Goal: Task Accomplishment & Management: Understand process/instructions

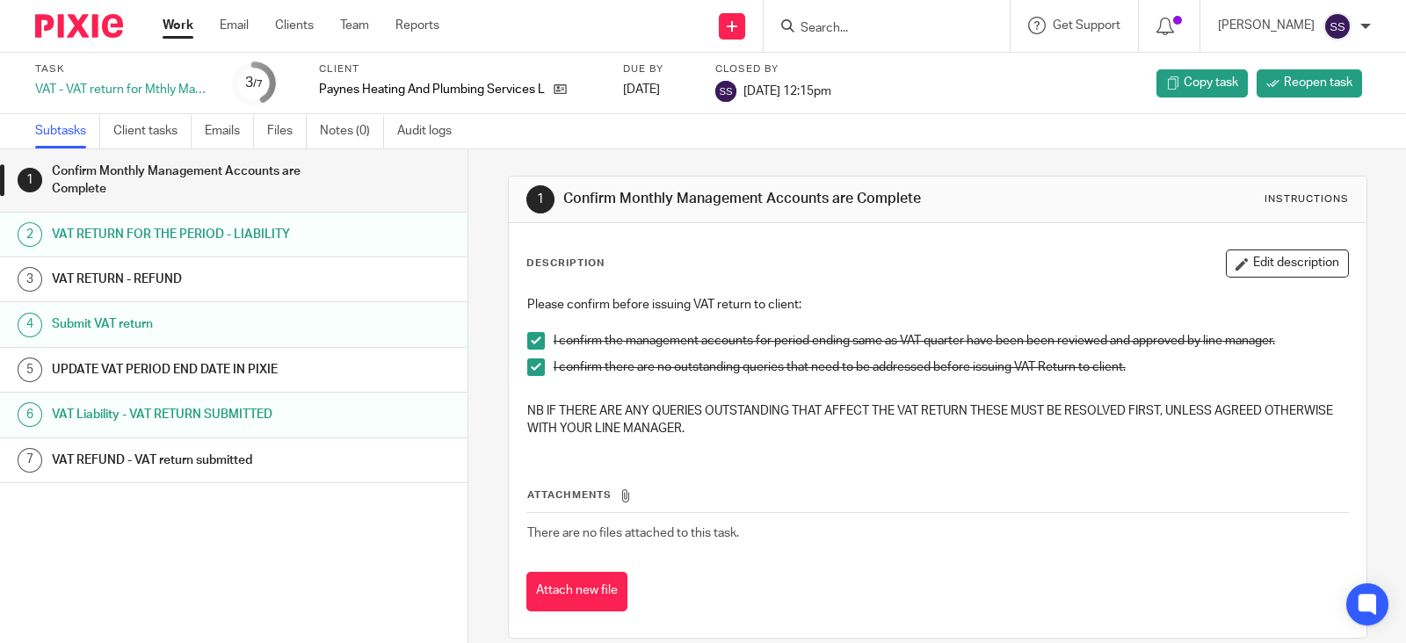
click at [171, 28] on link "Work" at bounding box center [178, 26] width 31 height 18
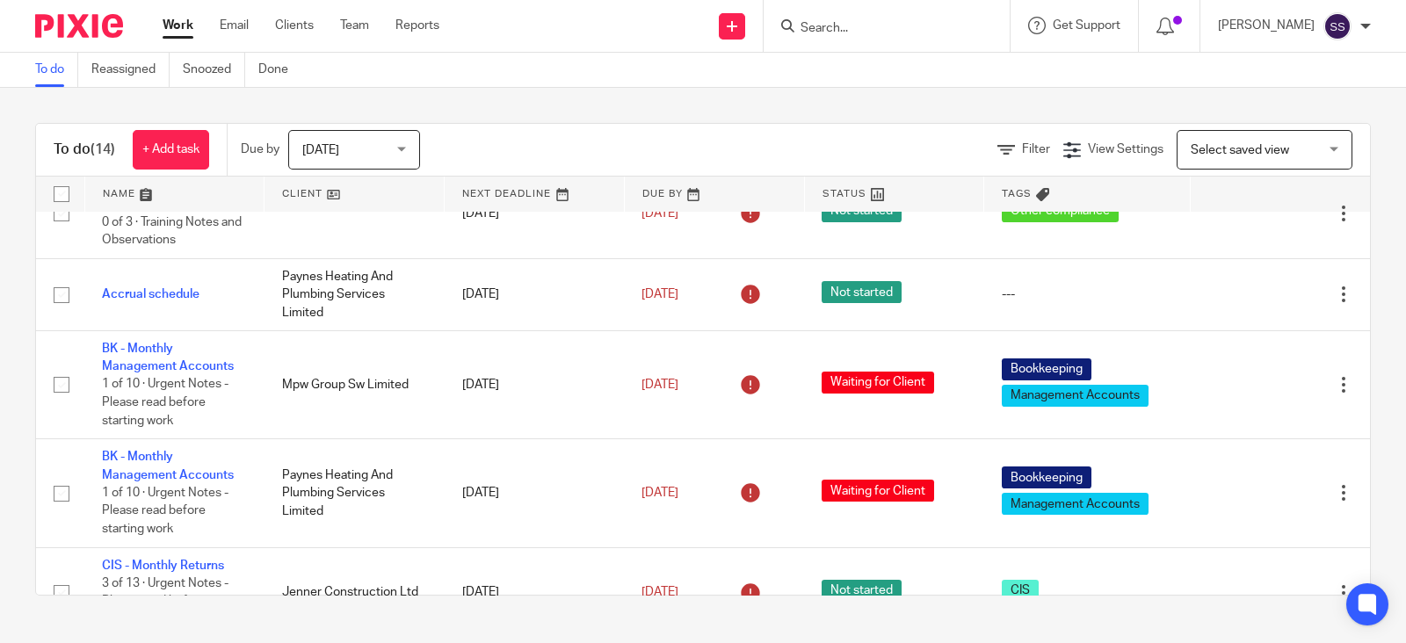
scroll to position [659, 0]
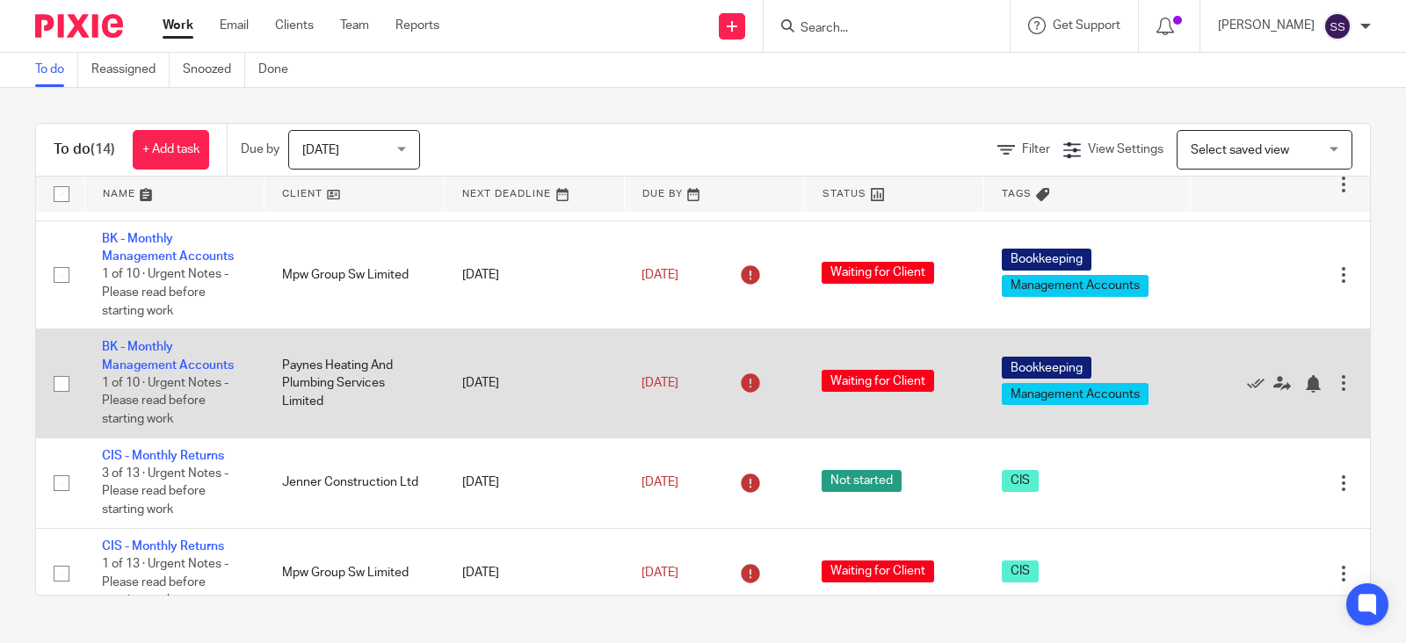
click at [172, 410] on td "BK - Monthly Management Accounts 1 of 10 · Urgent Notes - Please read before st…" at bounding box center [174, 384] width 180 height 108
click at [172, 371] on link "BK - Monthly Management Accounts" at bounding box center [168, 356] width 132 height 30
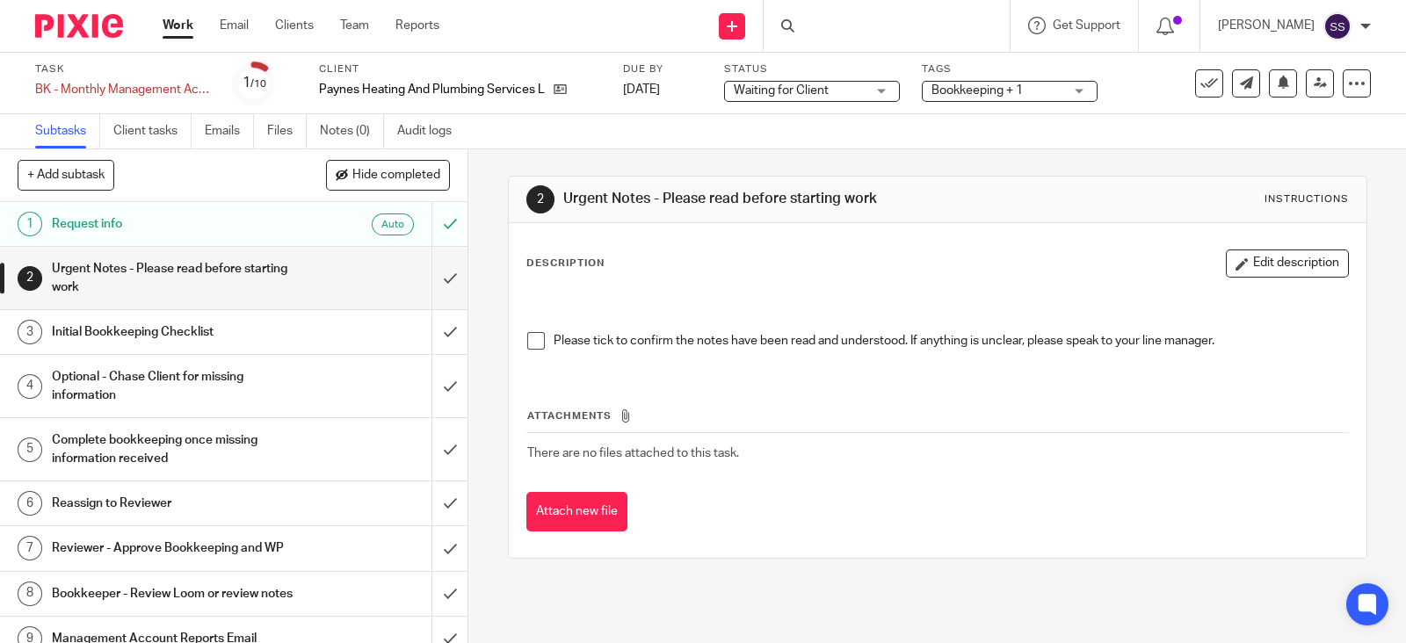
click at [270, 296] on h1 "Urgent Notes - Please read before starting work" at bounding box center [173, 278] width 242 height 45
click at [271, 338] on h1 "Initial Bookkeeping Checklist" at bounding box center [173, 332] width 242 height 26
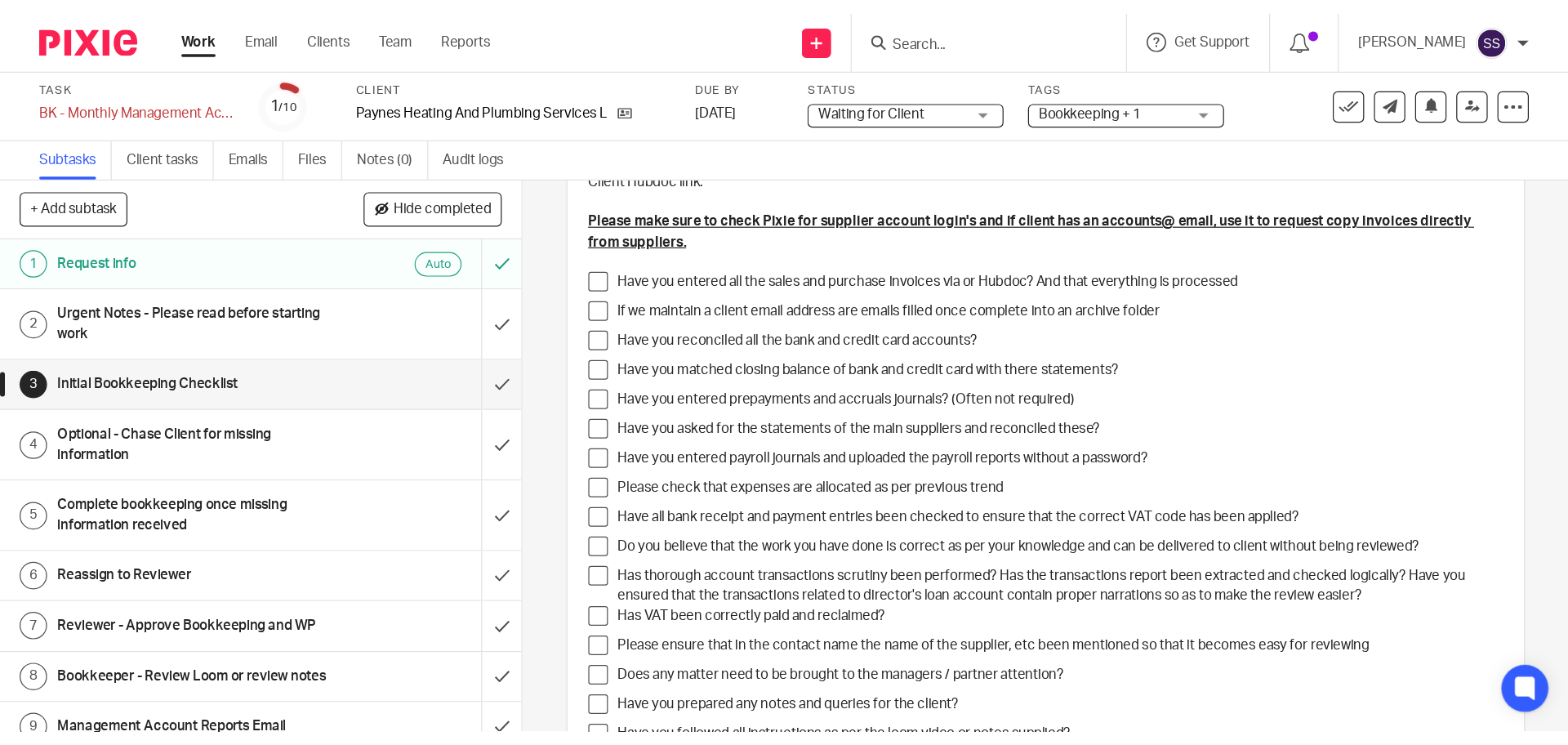
scroll to position [203, 0]
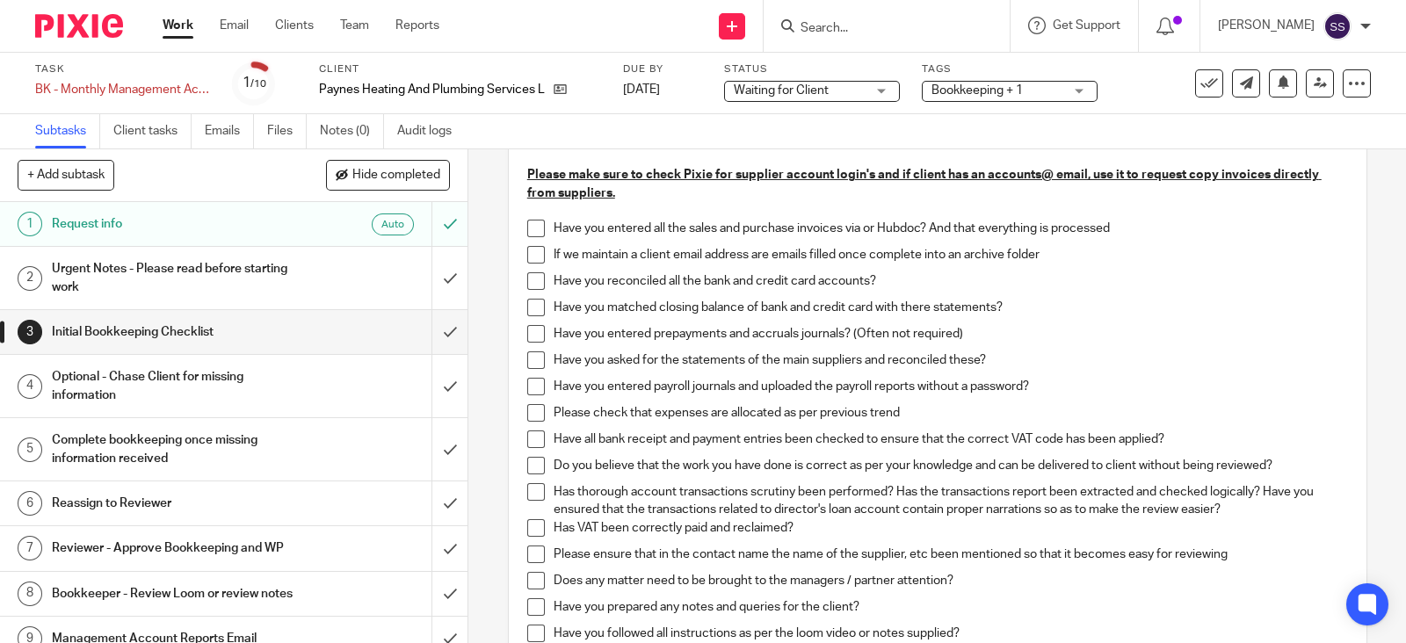
click at [535, 226] on span at bounding box center [536, 229] width 18 height 18
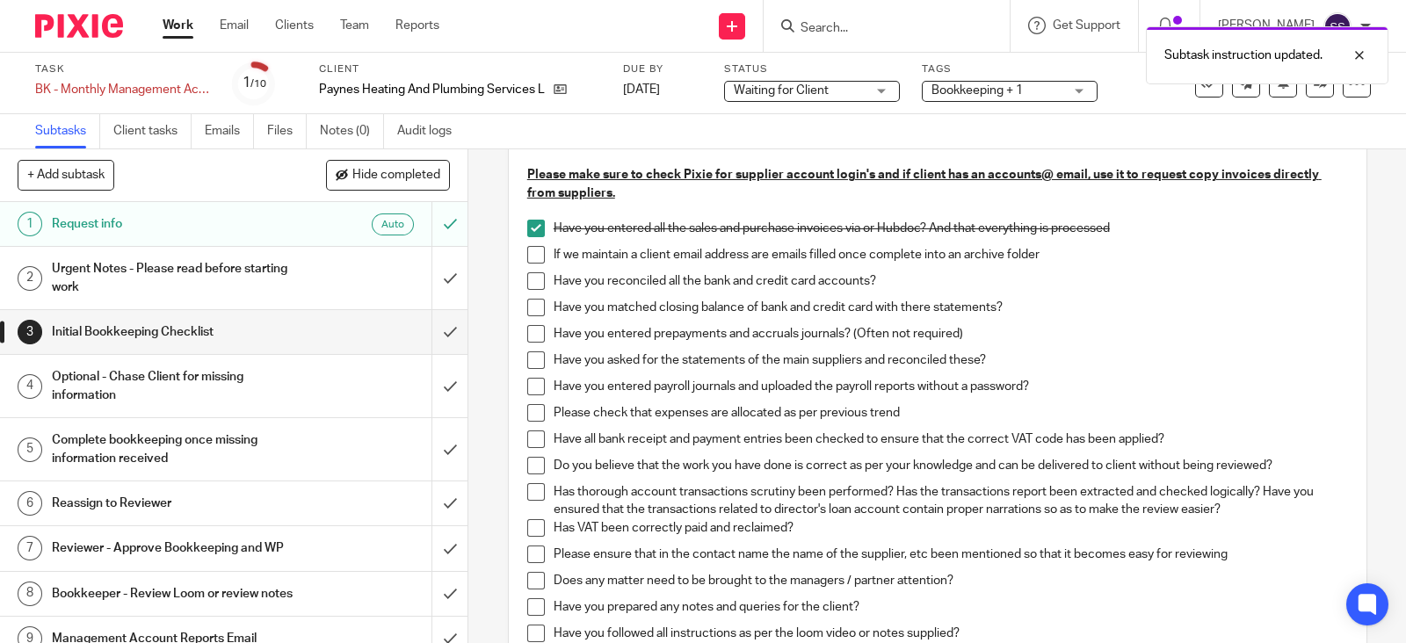
click at [527, 254] on span at bounding box center [536, 255] width 18 height 18
click at [529, 287] on span at bounding box center [536, 281] width 18 height 18
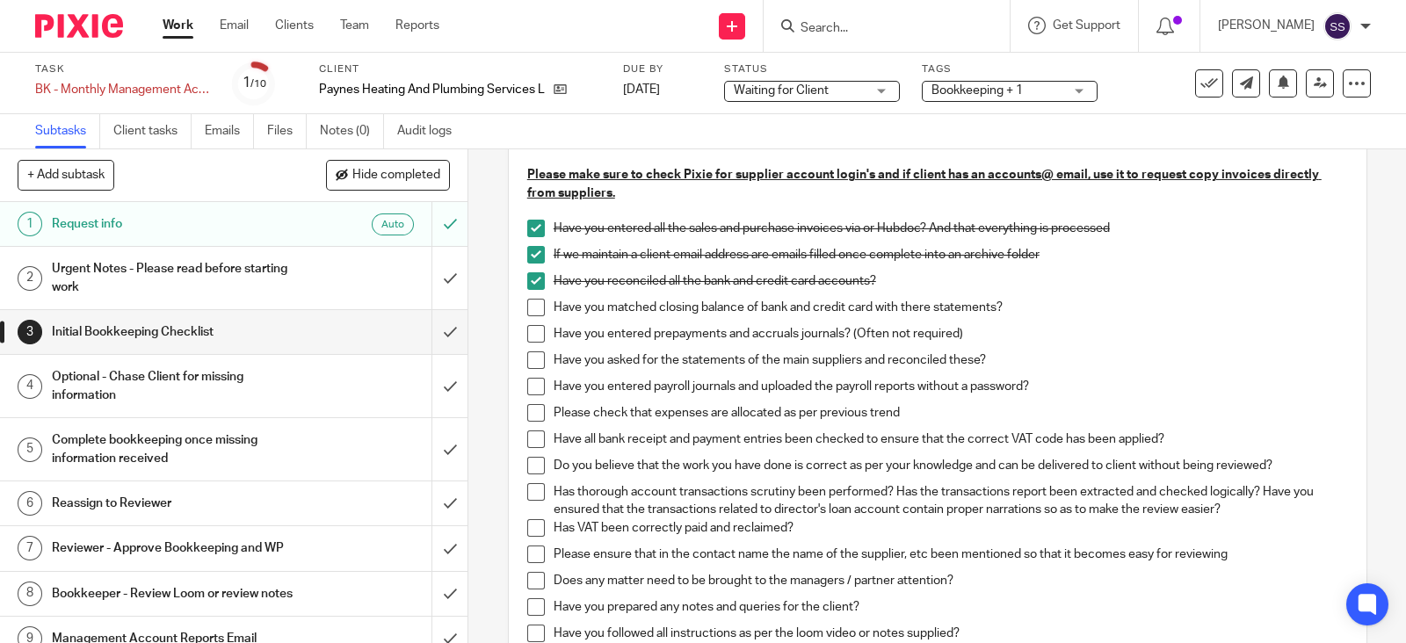
click at [530, 309] on span at bounding box center [536, 308] width 18 height 18
click at [532, 332] on span at bounding box center [536, 334] width 18 height 18
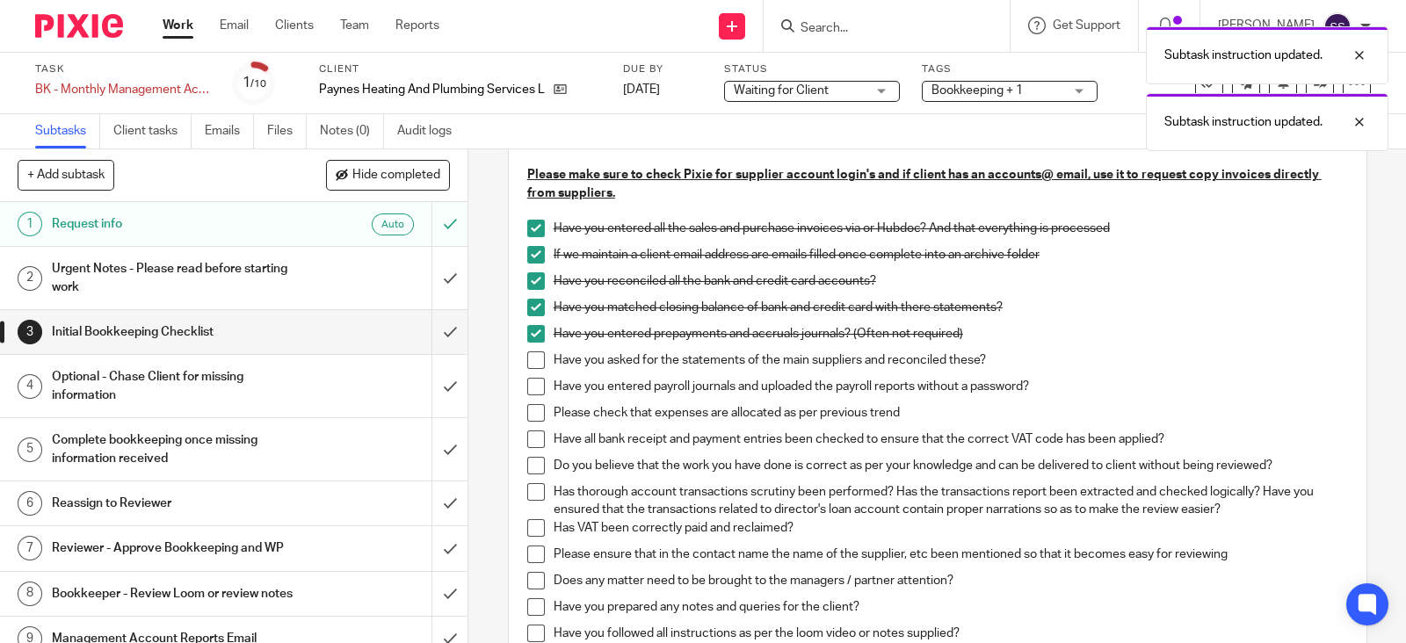
click at [527, 360] on span at bounding box center [536, 361] width 18 height 18
click at [536, 385] on span at bounding box center [536, 387] width 18 height 18
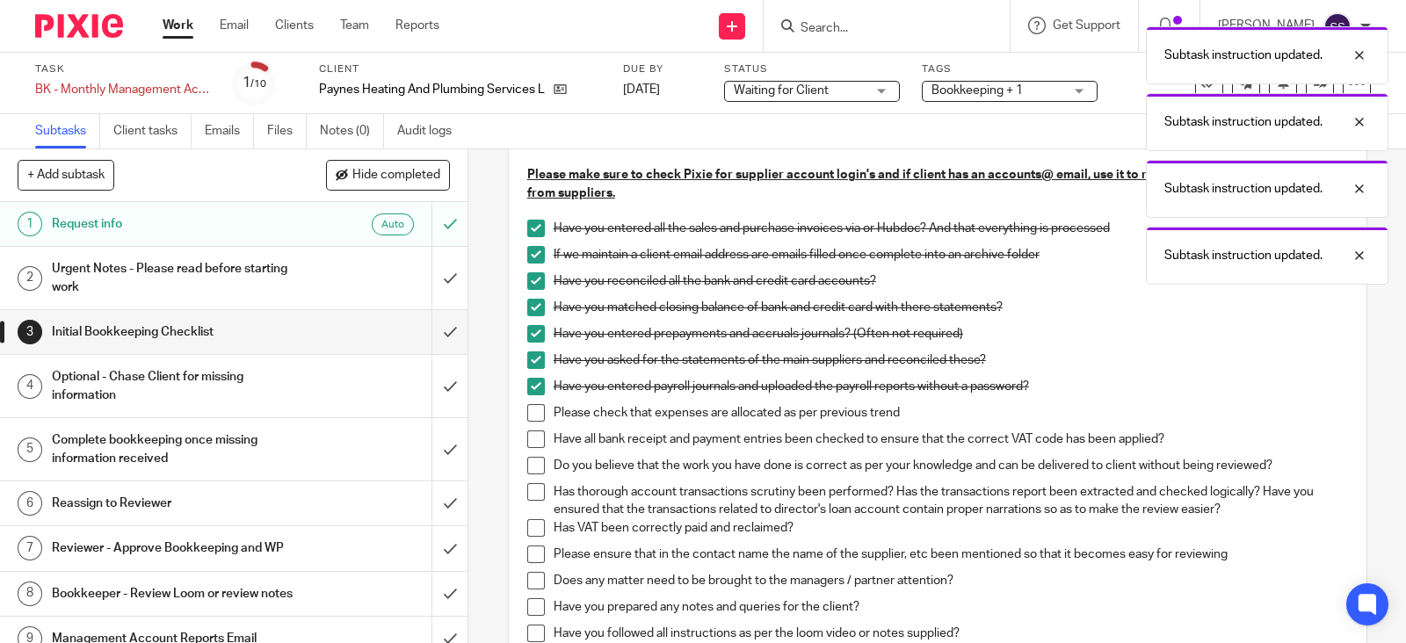
click at [530, 413] on span at bounding box center [536, 413] width 18 height 18
click at [527, 437] on span at bounding box center [536, 440] width 18 height 18
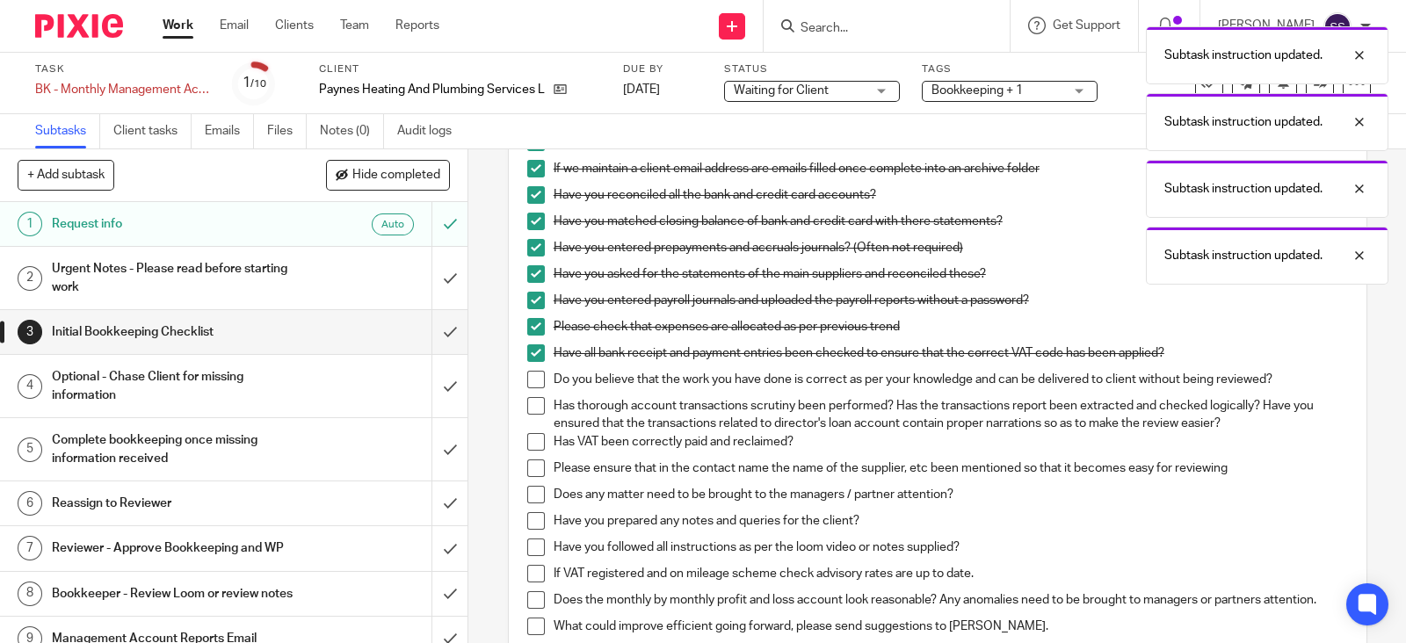
scroll to position [439, 0]
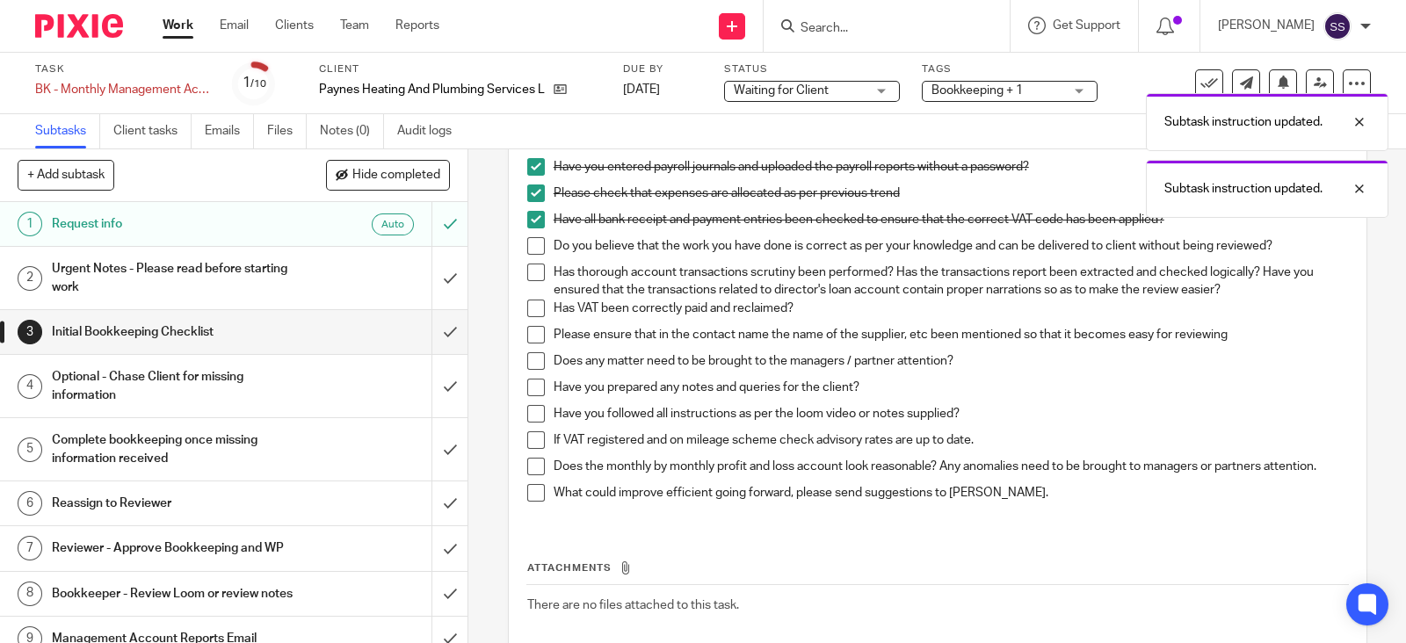
click at [531, 239] on span at bounding box center [536, 246] width 18 height 18
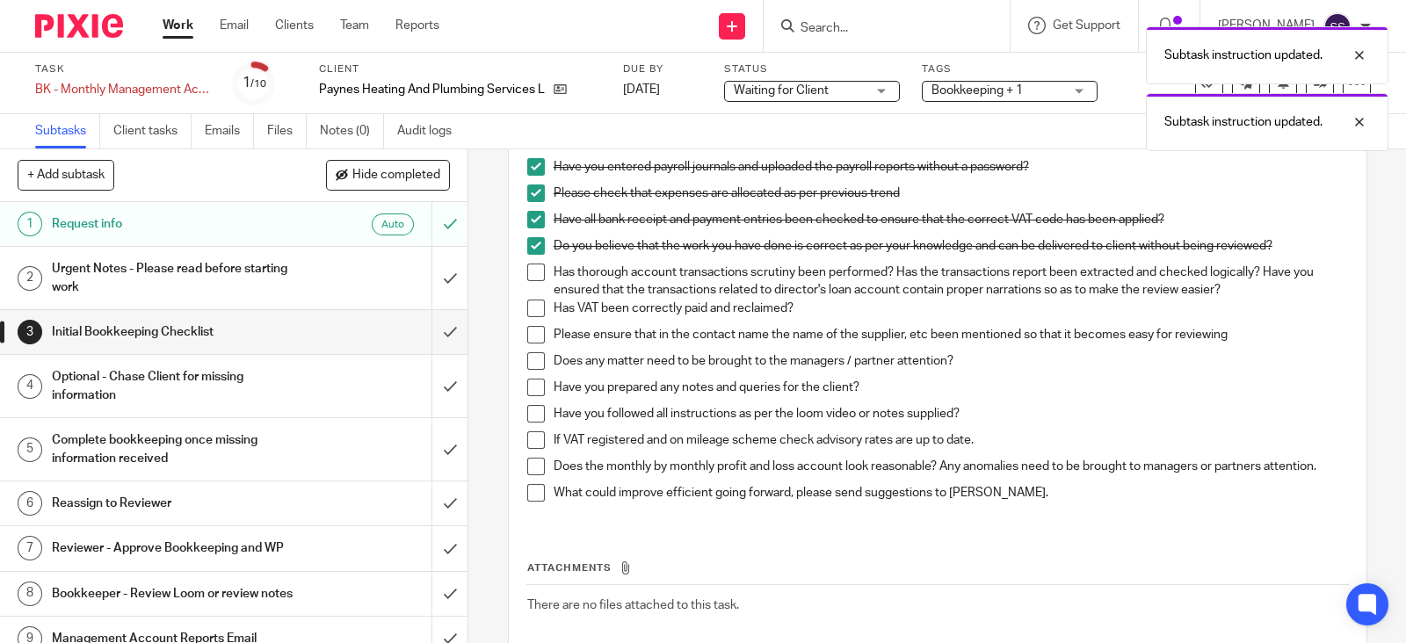
click at [527, 310] on span at bounding box center [536, 309] width 18 height 18
click at [530, 327] on span at bounding box center [536, 335] width 18 height 18
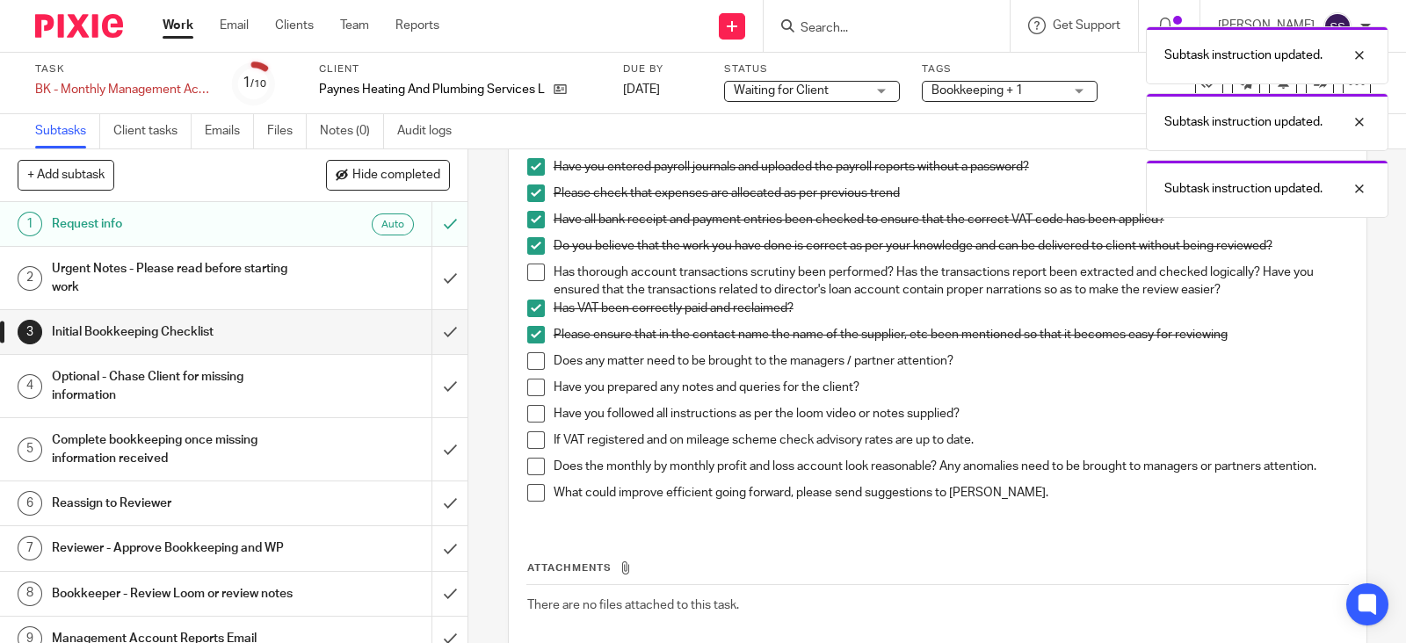
click at [527, 353] on span at bounding box center [536, 361] width 18 height 18
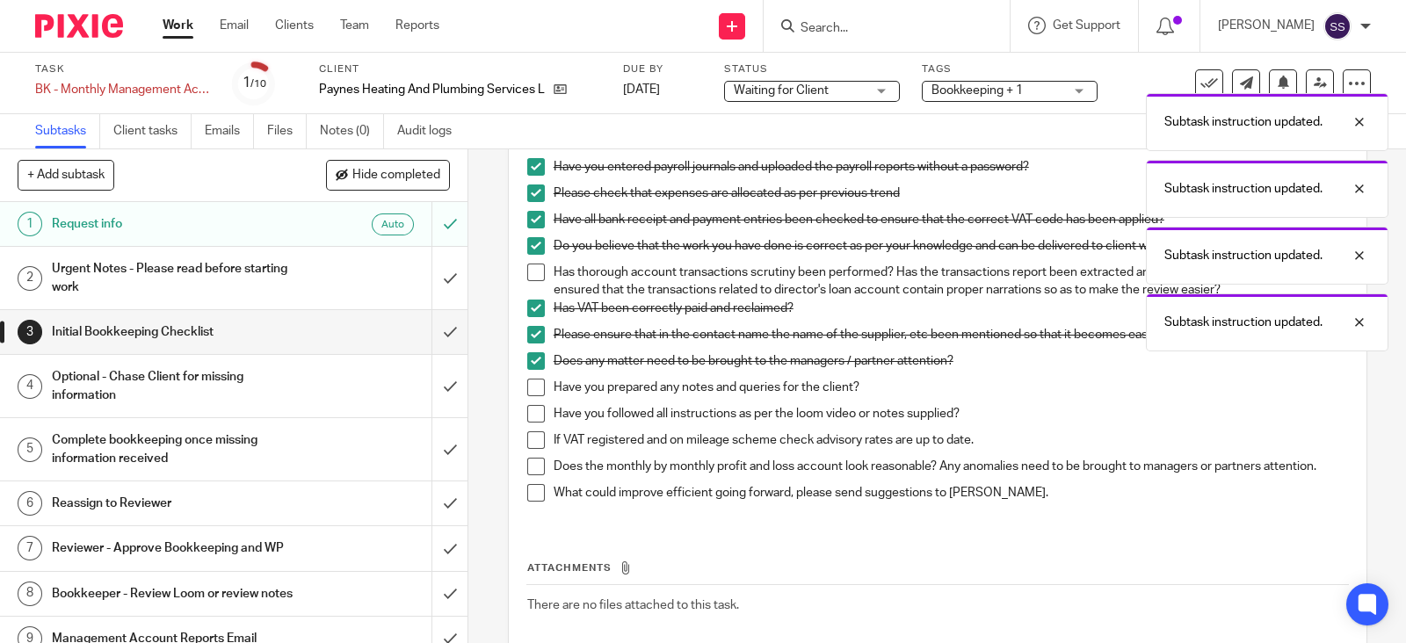
click at [527, 380] on span at bounding box center [536, 388] width 18 height 18
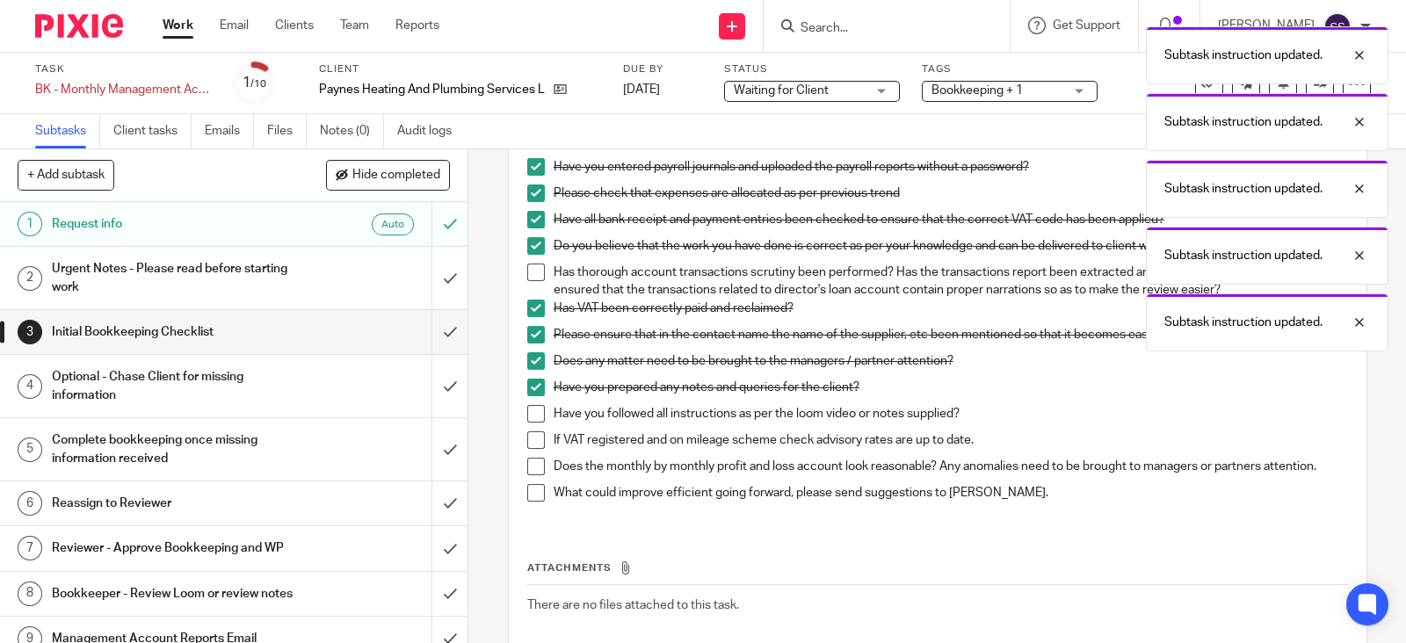
drag, startPoint x: 527, startPoint y: 411, endPoint x: 536, endPoint y: 428, distance: 18.9
click at [528, 413] on span at bounding box center [536, 414] width 18 height 18
drag, startPoint x: 536, startPoint y: 438, endPoint x: 530, endPoint y: 455, distance: 18.6
click at [536, 441] on span at bounding box center [536, 441] width 18 height 18
drag, startPoint x: 528, startPoint y: 460, endPoint x: 528, endPoint y: 476, distance: 15.8
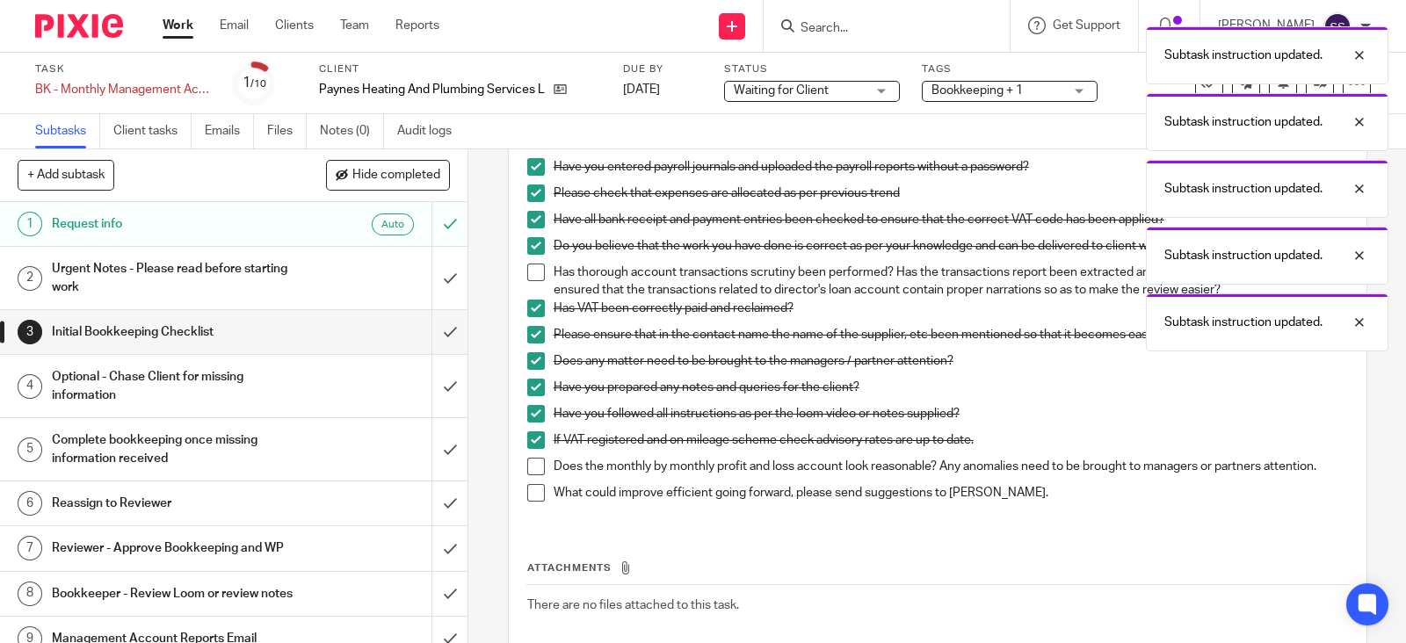
click at [528, 461] on span at bounding box center [536, 467] width 18 height 18
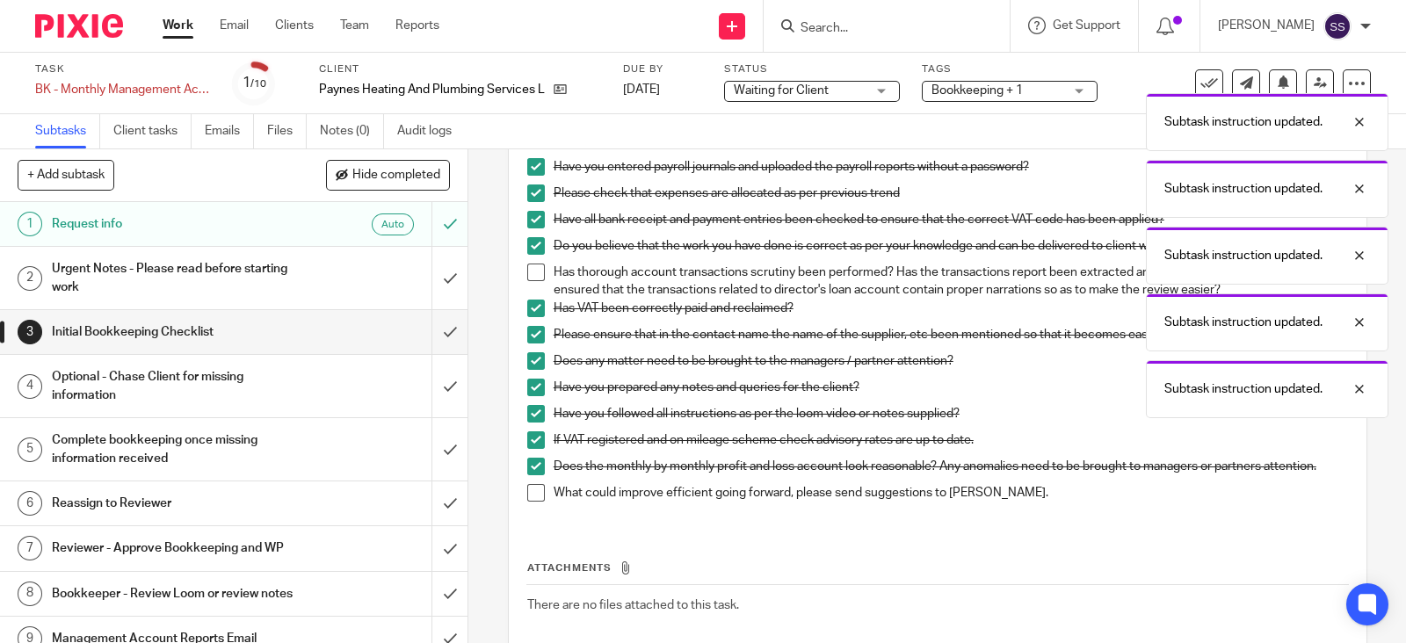
click at [527, 502] on span at bounding box center [536, 493] width 18 height 18
